Goal: Task Accomplishment & Management: Manage account settings

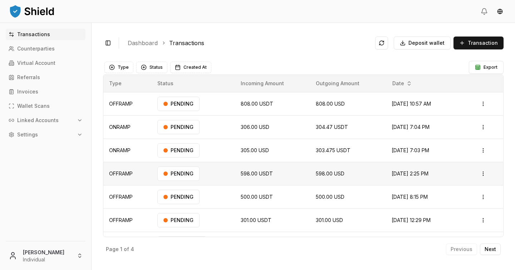
scroll to position [41, 0]
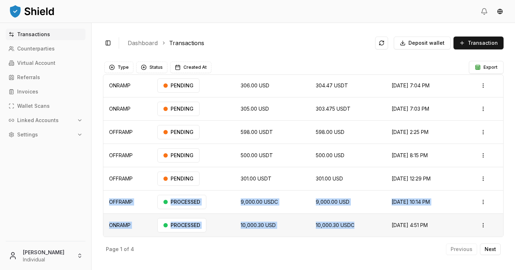
drag, startPoint x: 108, startPoint y: 193, endPoint x: 358, endPoint y: 227, distance: 252.0
click at [358, 227] on tbody "OFFRAMP PENDING 808.00 USDT 808.00 USD Sep 24, 2025, 10:57 AM Open menu ONRAMP …" at bounding box center [303, 143] width 400 height 186
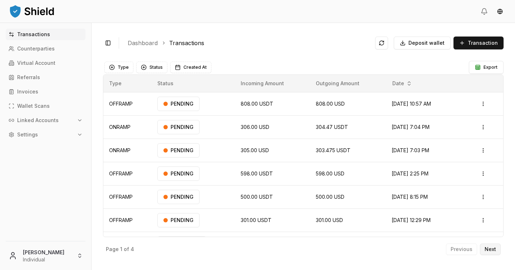
click at [489, 246] on p "Next" at bounding box center [490, 248] width 11 height 5
click at [495, 252] on button "Next" at bounding box center [490, 248] width 21 height 11
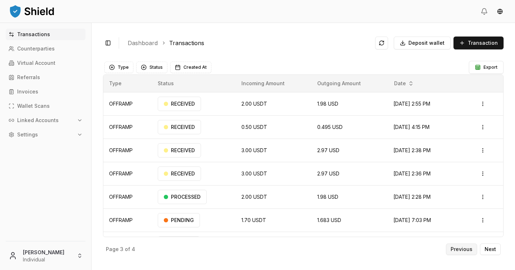
click at [459, 249] on p "Previous" at bounding box center [462, 248] width 22 height 5
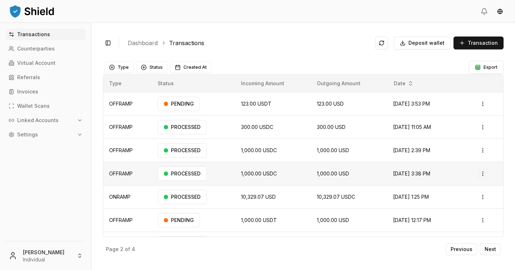
scroll to position [16, 0]
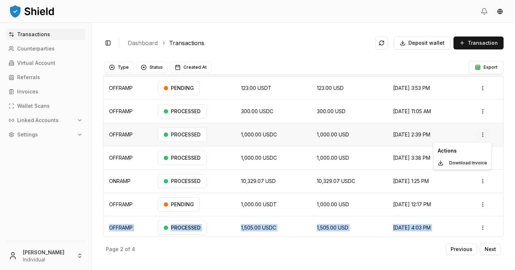
click at [486, 137] on html "Transactions Counterparties Virtual Account Referrals Invoices Wallet Scans Lin…" at bounding box center [257, 135] width 515 height 270
click at [479, 161] on p "Download Invoice" at bounding box center [468, 163] width 38 height 4
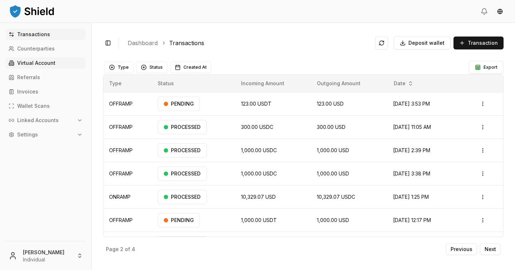
click at [45, 65] on p "Virtual Account" at bounding box center [36, 62] width 38 height 5
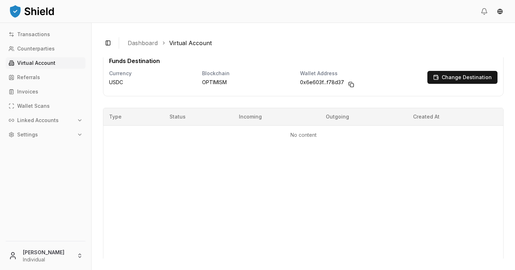
scroll to position [112, 0]
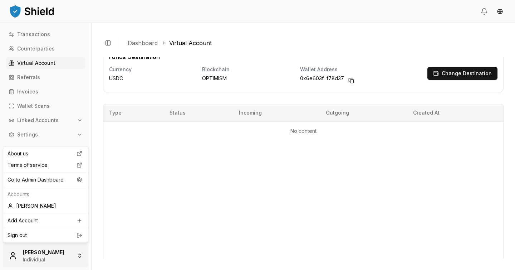
click at [68, 256] on html "Transactions Counterparties Virtual Account Referrals Invoices Wallet Scans Lin…" at bounding box center [257, 135] width 515 height 270
click at [187, 122] on html "Transactions Counterparties Virtual Account Referrals Invoices Wallet Scans Lin…" at bounding box center [257, 135] width 515 height 270
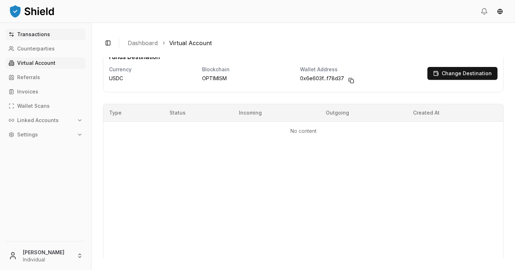
click at [48, 39] on link "Transactions" at bounding box center [46, 34] width 80 height 11
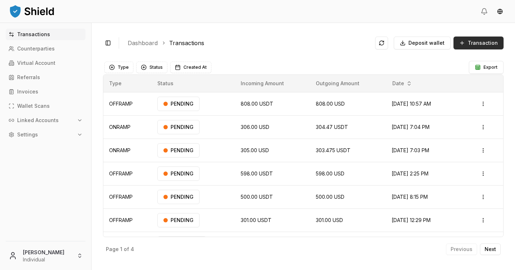
click at [463, 41] on button "Transaction" at bounding box center [479, 42] width 50 height 13
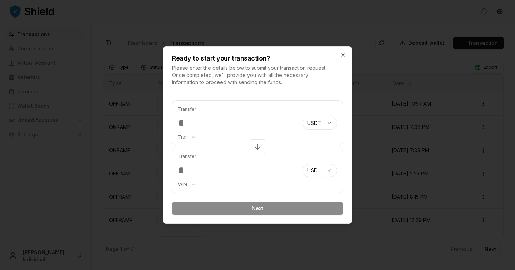
click at [346, 53] on div "Ready to start your transaction? Please enter the details below to submit your …" at bounding box center [257, 66] width 188 height 39
click at [343, 54] on icon "button" at bounding box center [343, 55] width 3 height 3
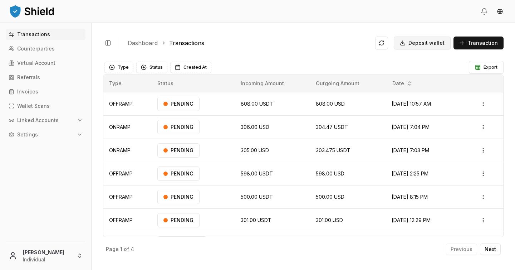
click at [430, 47] on button "Deposit wallet" at bounding box center [422, 42] width 57 height 13
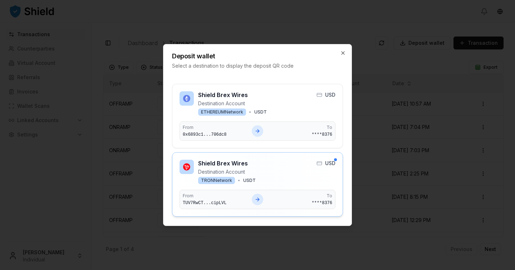
click at [302, 181] on div "Shield Brex Wires Destination Account TRON Network • USDT USD" at bounding box center [258, 172] width 156 height 24
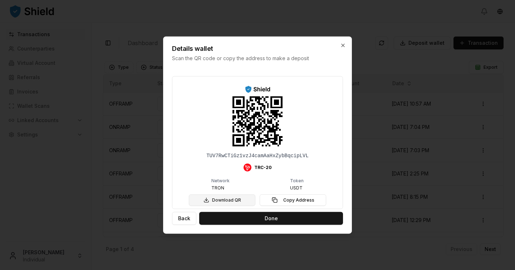
click at [242, 204] on button "Download QR" at bounding box center [222, 199] width 67 height 11
click at [70, 170] on div at bounding box center [257, 135] width 515 height 270
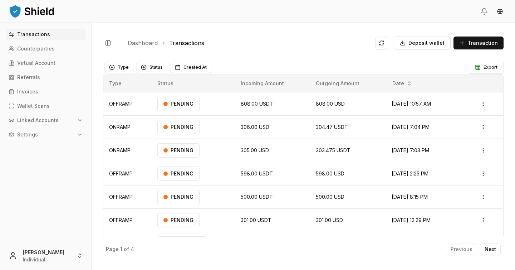
click at [65, 257] on html "Transactions Counterparties Virtual Account Referrals Invoices Wallet Scans Lin…" at bounding box center [257, 135] width 515 height 270
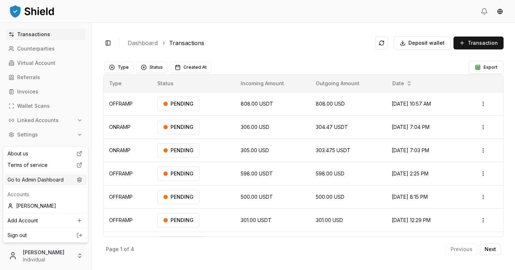
click at [64, 181] on div "Go to Admin Dashboard" at bounding box center [46, 179] width 82 height 11
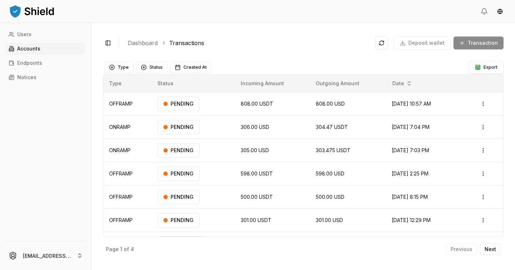
click at [37, 51] on p "Accounts" at bounding box center [28, 48] width 23 height 5
click at [39, 48] on p "Accounts" at bounding box center [28, 48] width 23 height 5
click at [46, 50] on link "Accounts" at bounding box center [46, 48] width 80 height 11
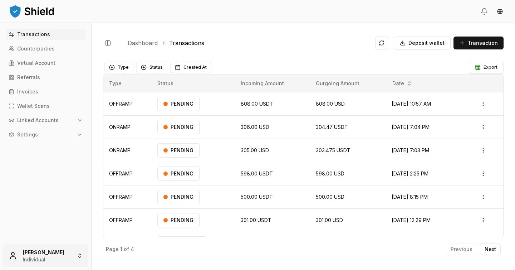
click at [58, 258] on html "Transactions Counterparties Virtual Account Referrals Invoices Wallet Scans Lin…" at bounding box center [257, 135] width 515 height 270
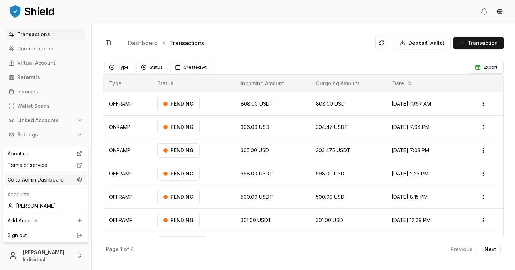
click at [40, 183] on div "Go to Admin Dashboard" at bounding box center [46, 179] width 82 height 11
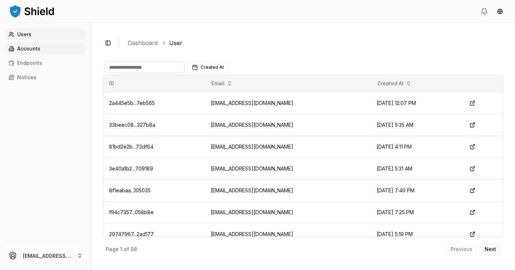
click at [42, 51] on link "Accounts" at bounding box center [46, 48] width 80 height 11
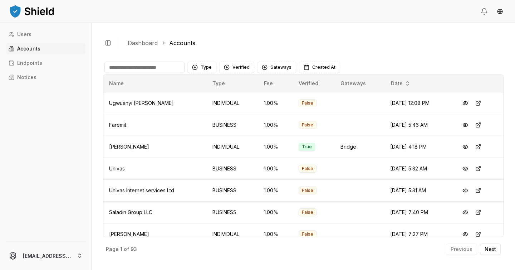
click at [148, 65] on input at bounding box center [144, 67] width 80 height 11
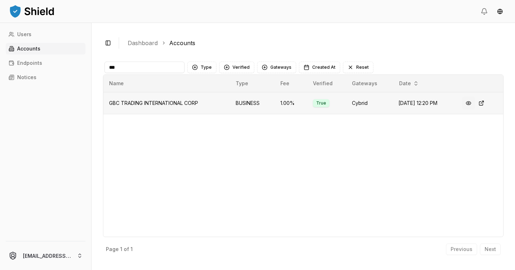
type input "***"
click at [474, 105] on button at bounding box center [468, 103] width 13 height 13
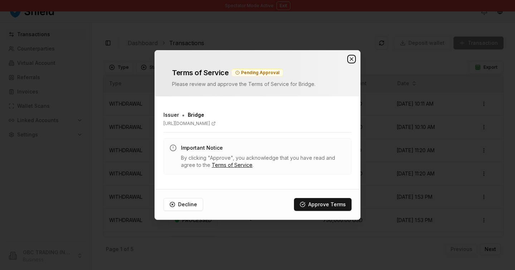
click at [353, 60] on icon "button" at bounding box center [352, 59] width 6 height 6
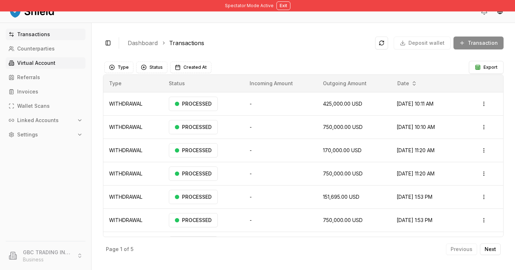
click at [53, 62] on p "Virtual Account" at bounding box center [36, 62] width 38 height 5
click at [40, 65] on p "Virtual Account" at bounding box center [36, 62] width 38 height 5
click at [50, 62] on p "Virtual Account" at bounding box center [36, 62] width 38 height 5
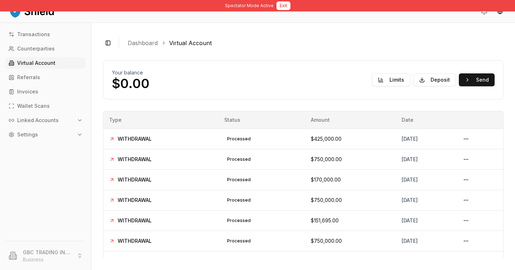
click at [279, 6] on button "Exit" at bounding box center [284, 5] width 14 height 9
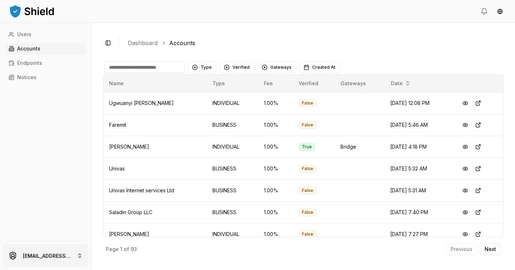
click at [45, 255] on html "Users Accounts Endpoints Notices [EMAIL_ADDRESS][DOMAIN_NAME] Toggle Sidebar Da…" at bounding box center [257, 135] width 515 height 270
click at [128, 64] on html "Users Accounts Endpoints Notices luiscarchi23@gmail.com Toggle Sidebar Dashboar…" at bounding box center [257, 135] width 515 height 270
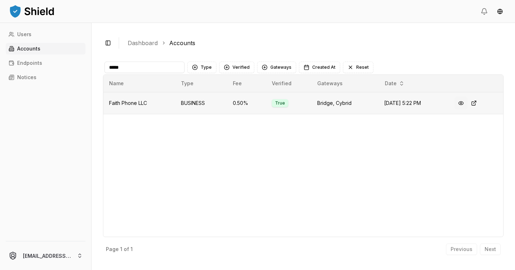
type input "*****"
click at [462, 102] on button at bounding box center [461, 103] width 13 height 13
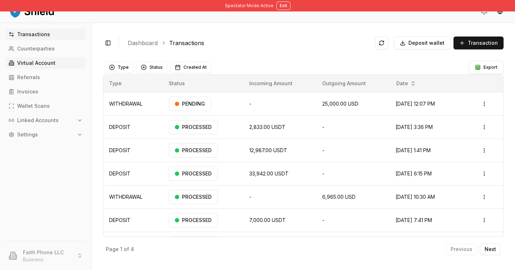
click at [49, 62] on p "Virtual Account" at bounding box center [36, 62] width 38 height 5
click at [50, 63] on p "Virtual Account" at bounding box center [36, 62] width 38 height 5
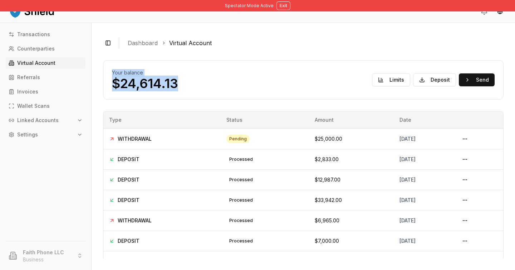
drag, startPoint x: 108, startPoint y: 74, endPoint x: 174, endPoint y: 98, distance: 70.2
click at [174, 98] on div "Your balance $24,614.13 Limits Deposit Send" at bounding box center [303, 79] width 401 height 39
click at [206, 89] on div "Your balance $24,614.13 Limits Deposit Send" at bounding box center [303, 79] width 383 height 21
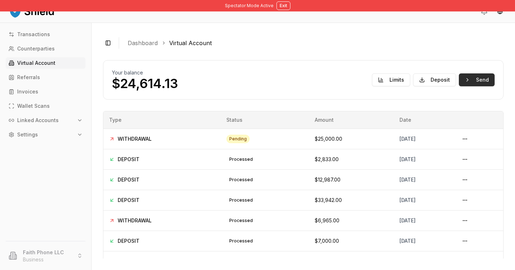
click at [494, 80] on button "Send" at bounding box center [477, 79] width 36 height 13
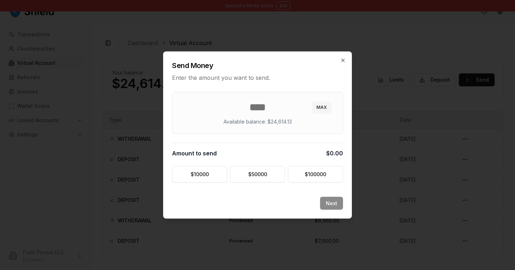
click at [347, 62] on div "Send Money Enter the amount you want to send." at bounding box center [257, 67] width 188 height 30
click at [342, 59] on icon "button" at bounding box center [343, 61] width 6 height 6
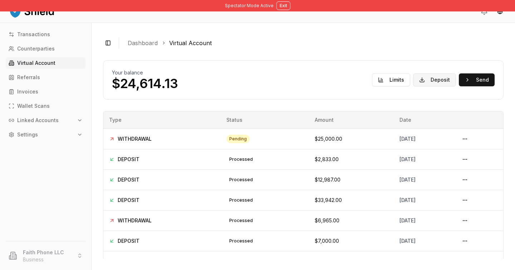
click at [440, 85] on button "Deposit" at bounding box center [434, 79] width 43 height 13
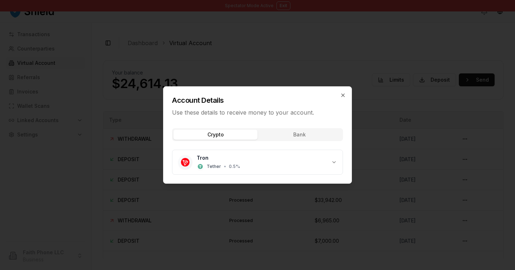
click at [292, 137] on div "Crypto Bank Tron Tether • 0.5 %" at bounding box center [257, 152] width 188 height 61
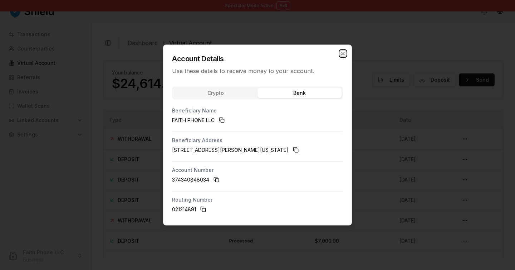
click at [346, 54] on icon "button" at bounding box center [343, 54] width 6 height 6
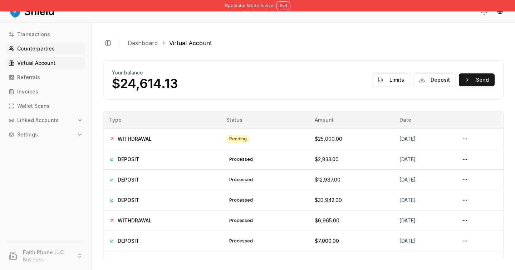
click at [25, 50] on p "Counterparties" at bounding box center [36, 48] width 38 height 5
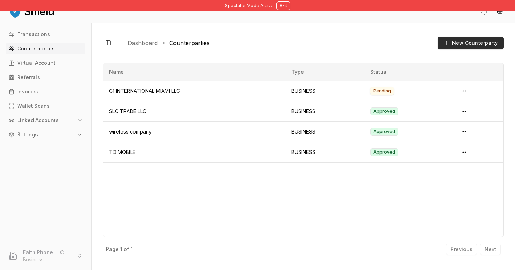
click at [462, 43] on button "New Counterparty" at bounding box center [471, 42] width 66 height 13
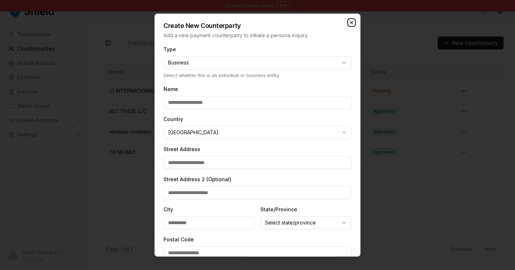
click at [349, 21] on icon "button" at bounding box center [352, 23] width 6 height 6
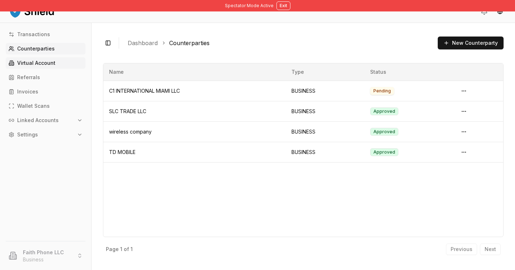
click at [25, 62] on p "Virtual Account" at bounding box center [36, 62] width 38 height 5
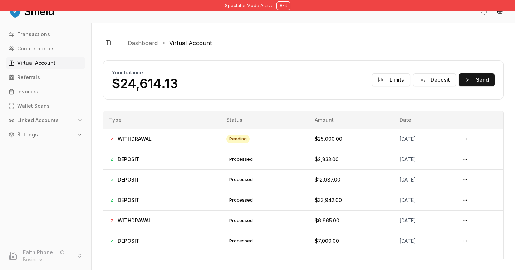
click at [41, 61] on p "Virtual Account" at bounding box center [36, 62] width 38 height 5
click at [319, 94] on div "Your balance $24,614.13 Limits Deposit Send" at bounding box center [303, 79] width 401 height 39
click at [51, 118] on p "Linked Accounts" at bounding box center [37, 120] width 41 height 5
click at [45, 143] on p "Bank Accounts" at bounding box center [36, 145] width 37 height 5
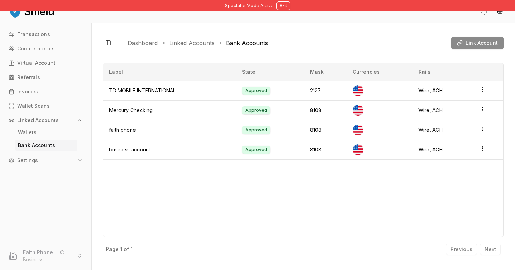
click at [476, 45] on div "Link Account" at bounding box center [477, 42] width 52 height 13
click at [470, 39] on span "Link Account" at bounding box center [482, 42] width 32 height 7
click at [277, 7] on button "Exit" at bounding box center [284, 5] width 14 height 9
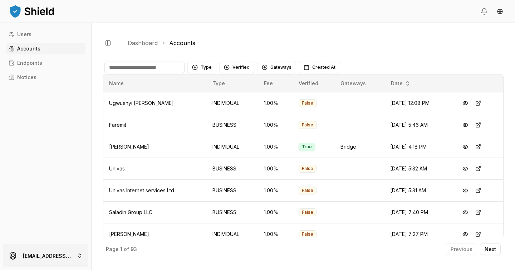
click at [57, 255] on html "Users Accounts Endpoints Notices luiscarchi23@gmail.com Toggle Sidebar Dashboar…" at bounding box center [257, 135] width 515 height 270
click at [127, 77] on html "Users Accounts Endpoints Notices luiscarchi23@gmail.com Toggle Sidebar Dashboar…" at bounding box center [257, 135] width 515 height 270
click at [35, 39] on link "Users" at bounding box center [46, 34] width 80 height 11
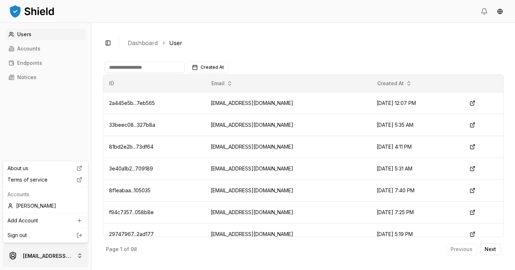
click at [56, 259] on html "Users Accounts Endpoints Notices luiscarchi23@gmail.com Toggle Sidebar Dashboar…" at bounding box center [257, 135] width 515 height 270
click at [144, 68] on input at bounding box center [144, 67] width 80 height 11
click at [57, 41] on div "Users Accounts Endpoints Notices" at bounding box center [45, 131] width 91 height 204
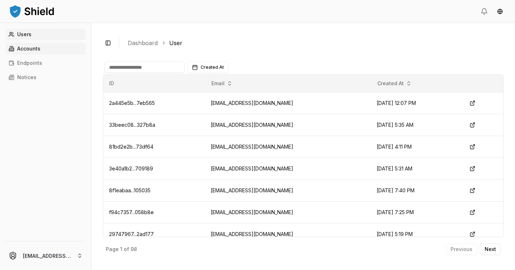
click at [57, 50] on link "Accounts" at bounding box center [46, 48] width 80 height 11
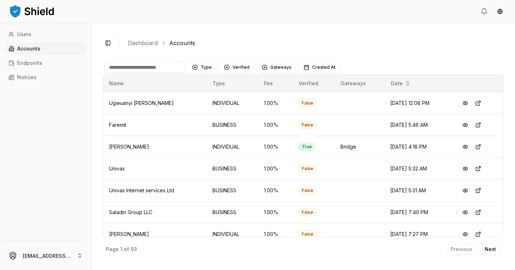
click at [146, 64] on input at bounding box center [144, 67] width 80 height 11
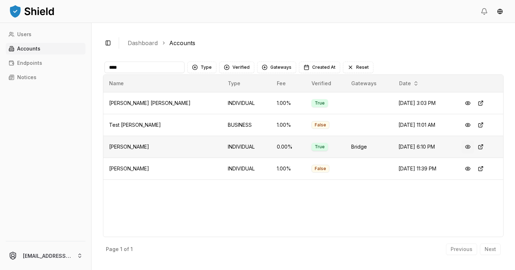
type input "****"
click at [467, 145] on button at bounding box center [467, 146] width 13 height 13
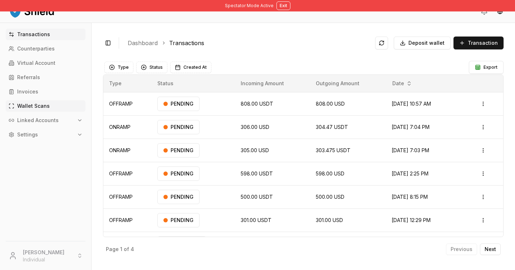
click at [50, 109] on link "Wallet Scans" at bounding box center [46, 105] width 80 height 11
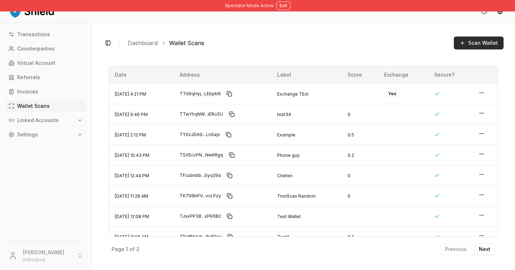
click at [469, 47] on button "Scan Wallet" at bounding box center [479, 42] width 50 height 13
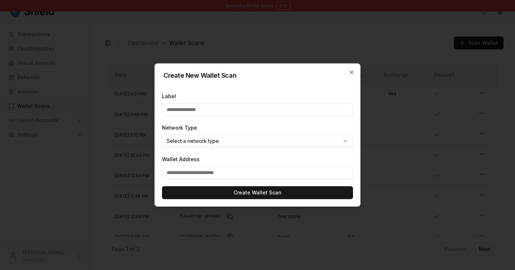
click at [213, 147] on body "Spectator Mode Active Exit Transactions Counterparties Virtual Account Referral…" at bounding box center [257, 135] width 515 height 270
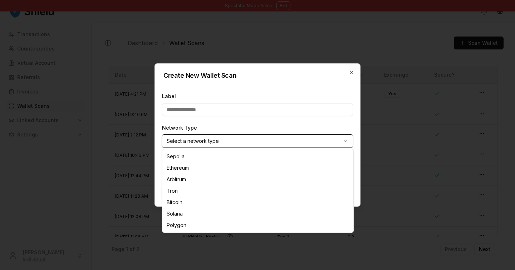
click at [166, 128] on body "Spectator Mode Active Exit Transactions Counterparties Virtual Account Referral…" at bounding box center [257, 135] width 515 height 270
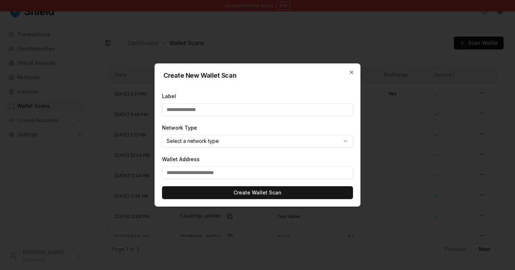
click at [141, 121] on div at bounding box center [257, 135] width 515 height 270
click at [140, 121] on div at bounding box center [257, 135] width 515 height 270
click at [354, 72] on icon "button" at bounding box center [352, 72] width 6 height 6
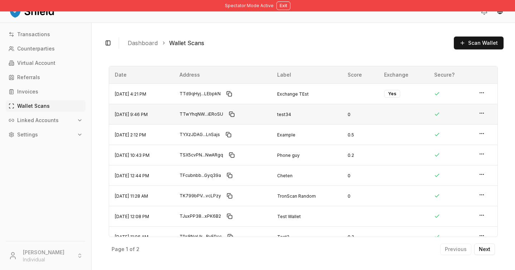
click at [486, 115] on td at bounding box center [485, 114] width 24 height 20
click at [482, 113] on circle "button" at bounding box center [482, 113] width 0 height 0
click at [488, 94] on td at bounding box center [485, 93] width 24 height 20
click at [480, 90] on html "Spectator Mode Active Exit Transactions Counterparties Virtual Account Referral…" at bounding box center [257, 135] width 515 height 270
click at [456, 82] on div "View Details" at bounding box center [453, 79] width 49 height 10
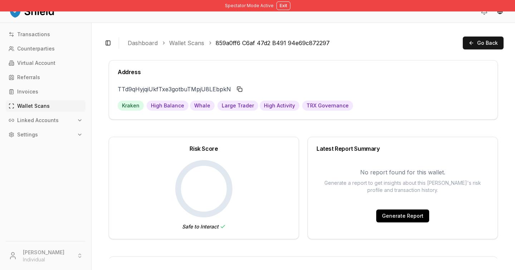
click at [181, 48] on div "Toggle Sidebar Dashboard Wallet Scans 859a0ff6 C6af 47d2 B491 94e69c872297 Go B…" at bounding box center [303, 42] width 401 height 17
click at [181, 38] on div "Toggle Sidebar Dashboard Wallet Scans 859a0ff6 C6af 47d2 B491 94e69c872297 Go B…" at bounding box center [303, 42] width 401 height 17
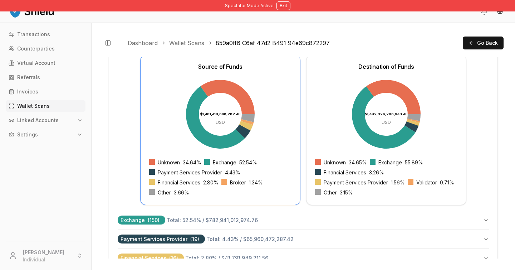
scroll to position [228, 0]
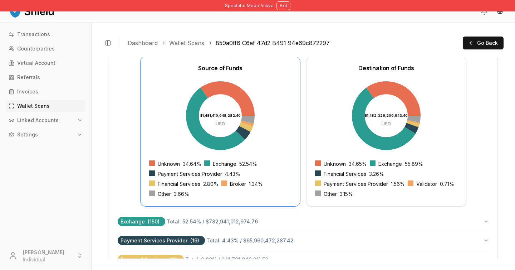
click at [39, 107] on p "Wallet Scans" at bounding box center [33, 105] width 33 height 5
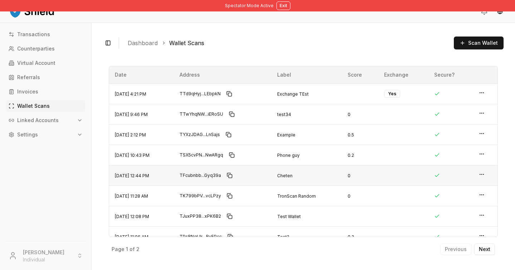
scroll to position [10, 0]
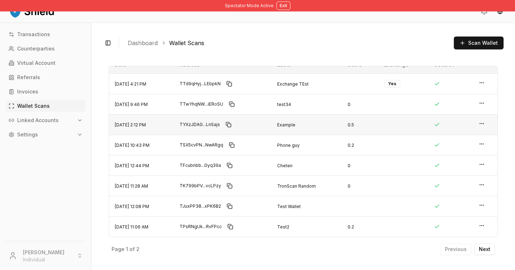
click at [480, 127] on td at bounding box center [485, 124] width 24 height 20
click at [484, 123] on html "Spectator Mode Active Exit Transactions Counterparties Virtual Account Referral…" at bounding box center [257, 135] width 515 height 270
click at [465, 105] on div "View Details" at bounding box center [453, 110] width 49 height 10
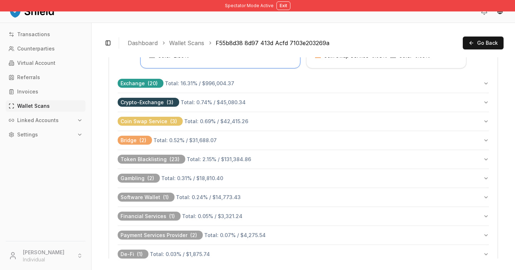
scroll to position [361, 0]
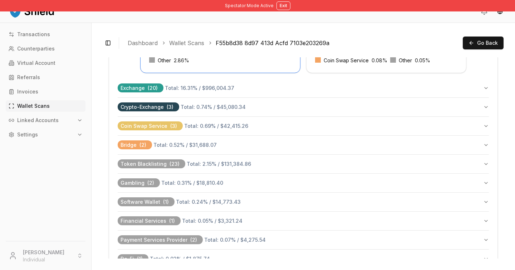
click at [275, 163] on button "Token Blacklisting ( 23 ) Total: 2.15 % / $131,384.86" at bounding box center [303, 164] width 371 height 19
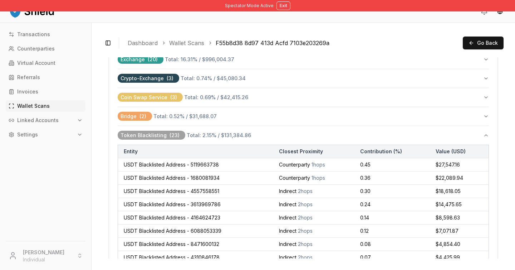
scroll to position [402, 0]
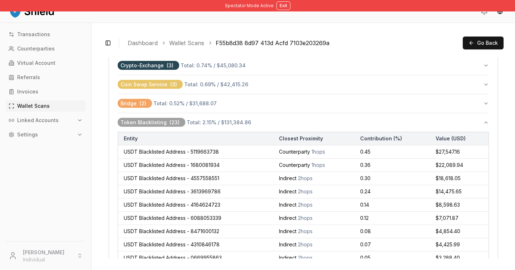
drag, startPoint x: 488, startPoint y: 123, endPoint x: 360, endPoint y: 112, distance: 129.3
click at [360, 112] on div "Source of Funds $6,107,136.02 USD Unknown 78.88 % Exchange 16.31 % Crypto-Excha…" at bounding box center [303, 225] width 371 height 688
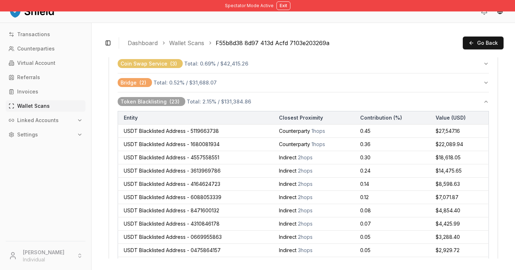
scroll to position [415, 0]
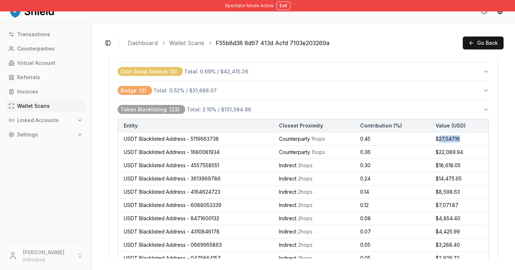
drag, startPoint x: 438, startPoint y: 137, endPoint x: 464, endPoint y: 142, distance: 26.3
click at [464, 142] on td "$27,547.16" at bounding box center [459, 138] width 59 height 13
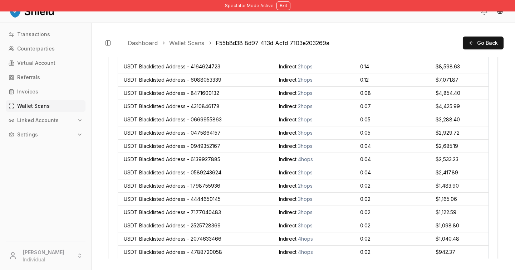
scroll to position [529, 0]
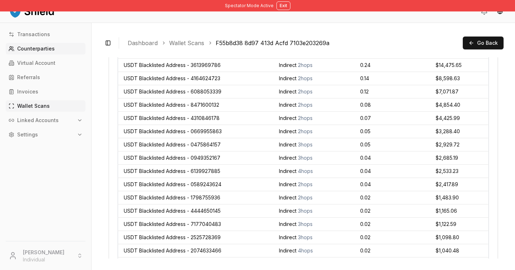
click at [49, 44] on link "Counterparties" at bounding box center [46, 48] width 80 height 11
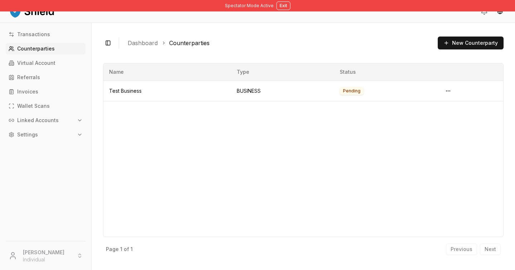
click at [49, 44] on link "Counterparties" at bounding box center [46, 48] width 80 height 11
click at [451, 93] on html "Spectator Mode Active Exit Transactions Counterparties Virtual Account Referral…" at bounding box center [257, 135] width 515 height 270
click at [436, 116] on div "View Details" at bounding box center [429, 119] width 46 height 11
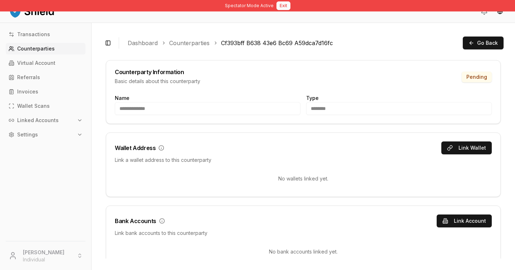
click at [277, 4] on button "Exit" at bounding box center [284, 5] width 14 height 9
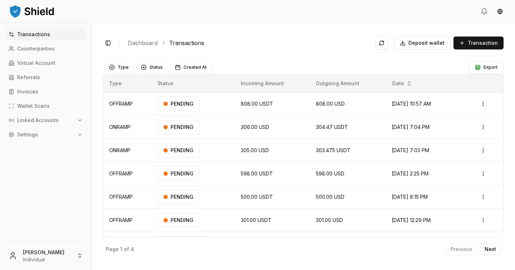
drag, startPoint x: 54, startPoint y: 65, endPoint x: 45, endPoint y: 252, distance: 187.3
click at [45, 252] on html "Transactions Counterparties Virtual Account Referrals Invoices Wallet Scans Lin…" at bounding box center [257, 135] width 515 height 270
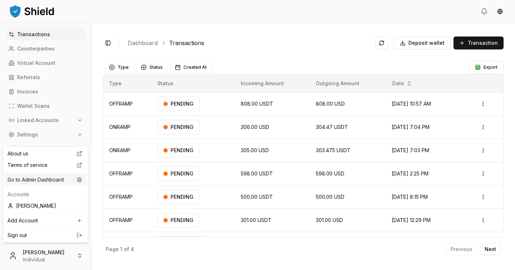
click at [44, 181] on div "Go to Admin Dashboard" at bounding box center [46, 179] width 82 height 11
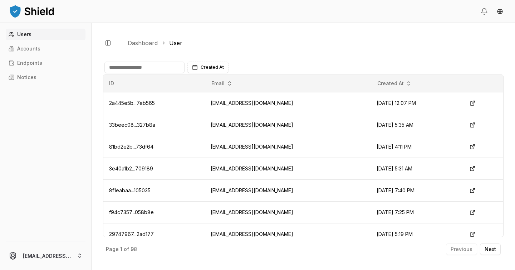
click at [55, 55] on div "Users Accounts Endpoints Notices" at bounding box center [45, 131] width 91 height 204
click at [54, 53] on link "Accounts" at bounding box center [46, 48] width 80 height 11
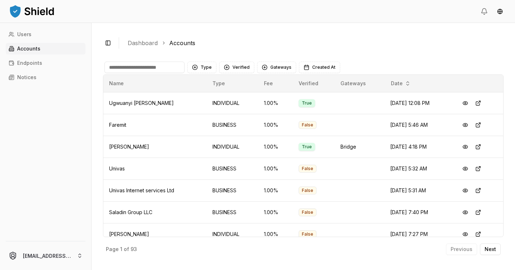
click at [146, 68] on input at bounding box center [144, 67] width 80 height 11
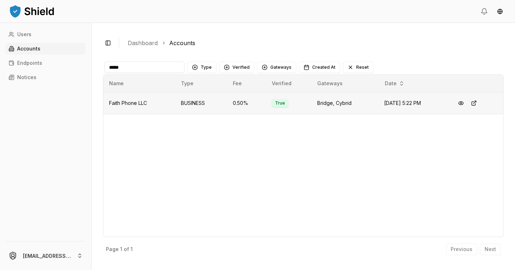
type input "*****"
click at [201, 100] on td "BUSINESS" at bounding box center [201, 103] width 52 height 22
click at [462, 102] on button at bounding box center [461, 103] width 13 height 13
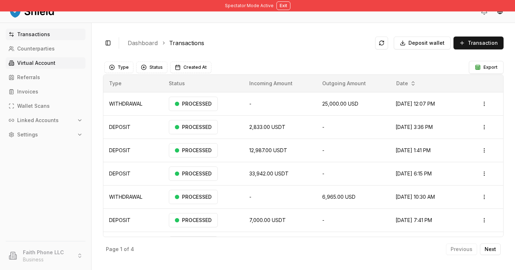
click at [50, 64] on p "Virtual Account" at bounding box center [36, 62] width 38 height 5
click at [45, 60] on p "Virtual Account" at bounding box center [36, 62] width 38 height 5
